Goal: Transaction & Acquisition: Subscribe to service/newsletter

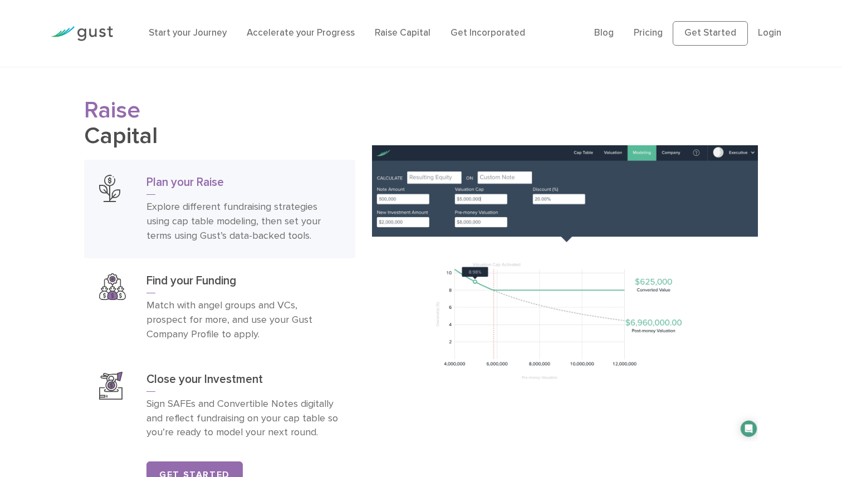
scroll to position [1664, 0]
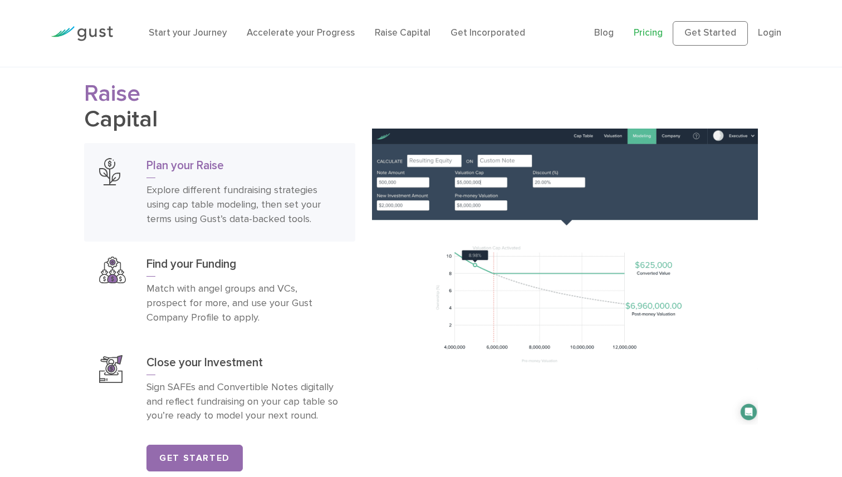
click at [651, 36] on link "Pricing" at bounding box center [647, 32] width 29 height 11
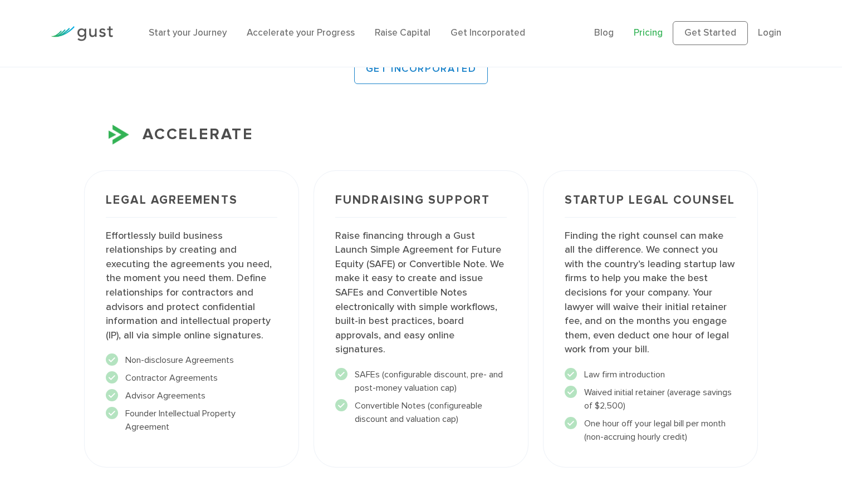
scroll to position [1229, 0]
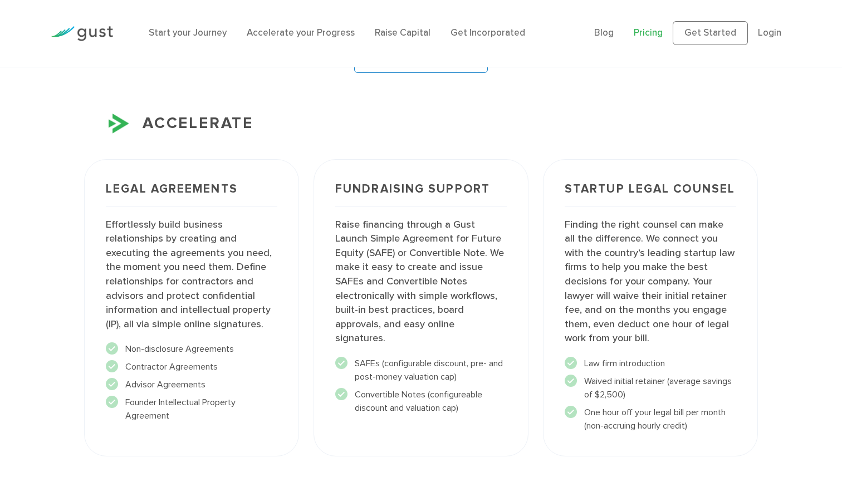
click at [303, 164] on div "Legal Agreements Effortlessly build business relationships by creating and exec…" at bounding box center [191, 308] width 229 height 312
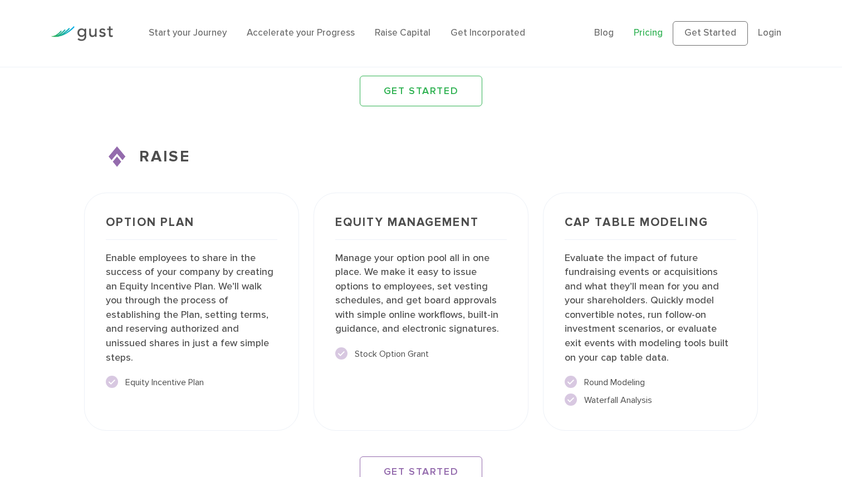
scroll to position [1666, 0]
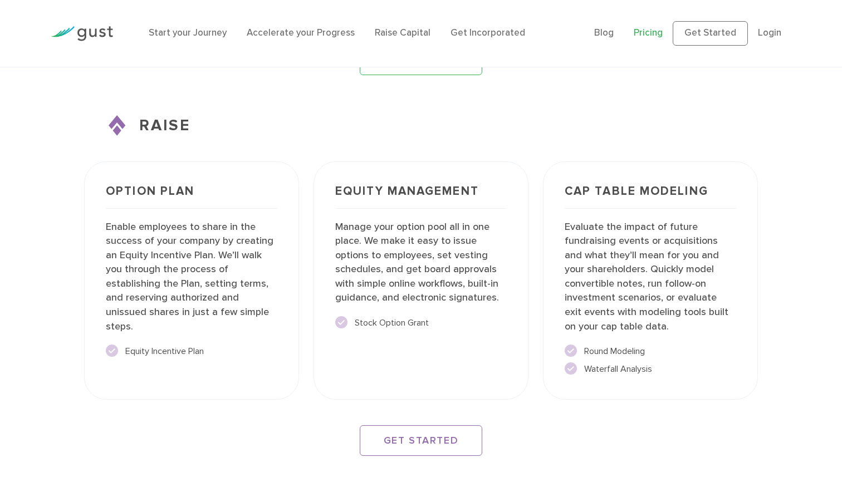
click at [303, 166] on div "Option Plan Enable employees to share in the success of your company by creatin…" at bounding box center [191, 280] width 229 height 253
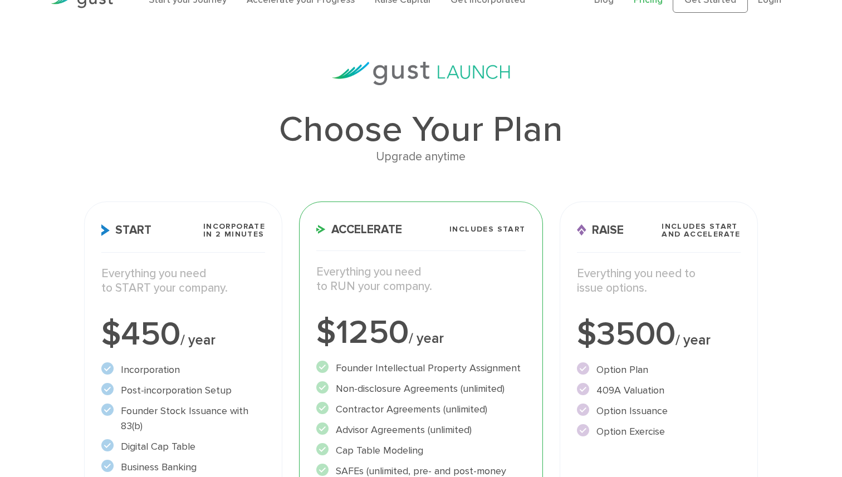
scroll to position [0, 0]
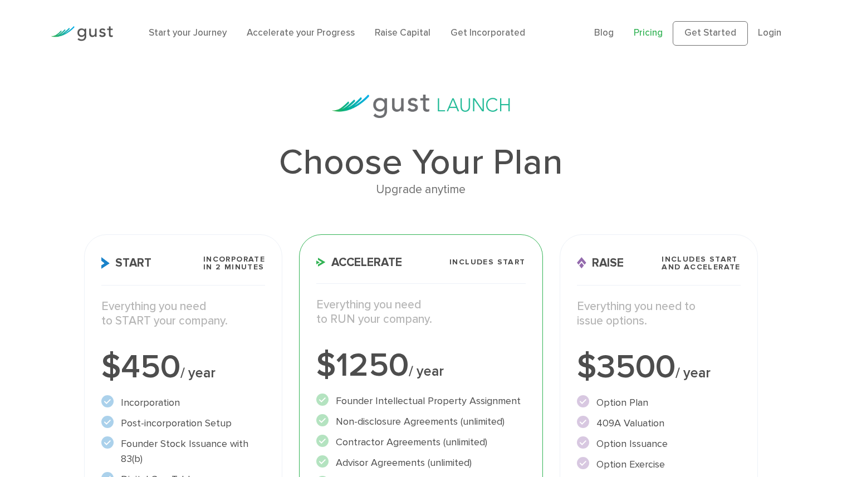
click at [646, 35] on link "Pricing" at bounding box center [647, 32] width 29 height 11
click at [91, 32] on img at bounding box center [82, 33] width 62 height 15
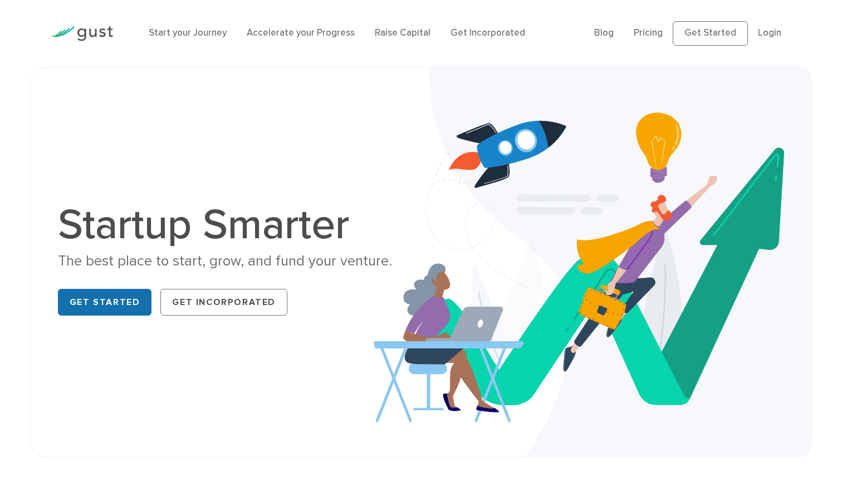
click at [91, 302] on link "Get Started" at bounding box center [105, 302] width 94 height 27
click at [646, 36] on link "Pricing" at bounding box center [647, 32] width 29 height 11
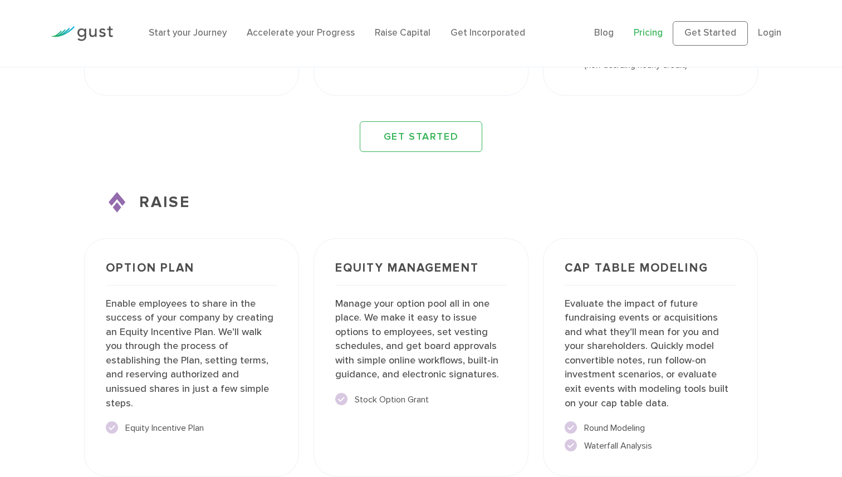
scroll to position [1716, 0]
